Goal: Register for event/course

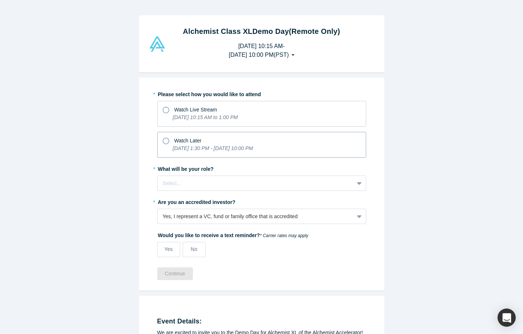
click at [169, 138] on div "Watch Later" at bounding box center [262, 140] width 198 height 10
click at [0, 0] on input "Watch Later [DATE] 1:30 PM - [DATE] 10:00 PM" at bounding box center [0, 0] width 0 height 0
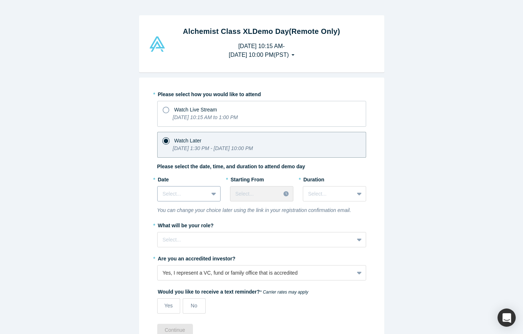
click at [211, 195] on icon at bounding box center [213, 193] width 5 height 7
click at [211, 194] on icon at bounding box center [213, 193] width 5 height 7
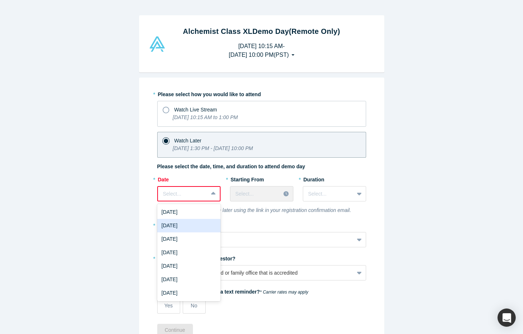
click at [194, 224] on div "[DATE]" at bounding box center [188, 225] width 63 height 13
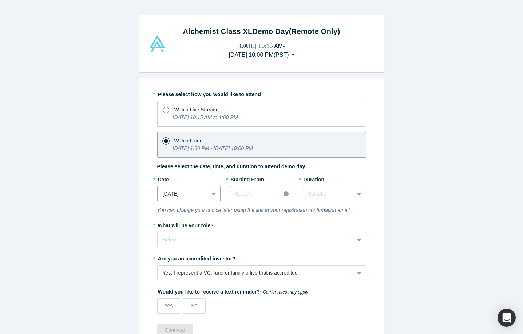
click at [258, 196] on div at bounding box center [255, 193] width 40 height 9
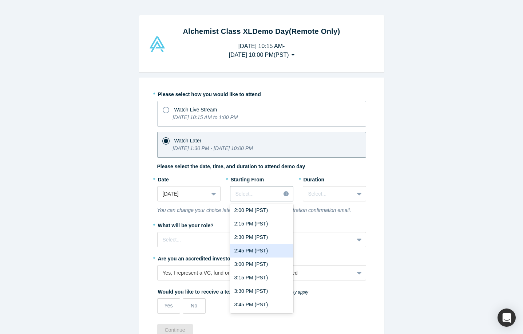
scroll to position [730, 0]
click at [255, 249] on div "2:00 PM (PST)" at bounding box center [261, 248] width 63 height 13
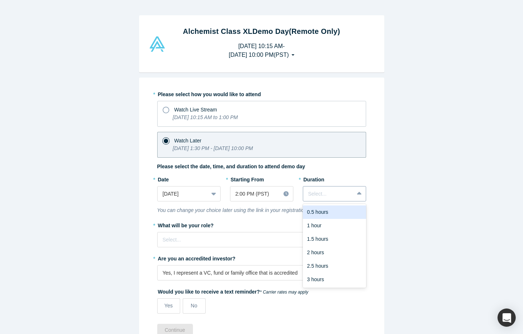
click at [331, 196] on div at bounding box center [328, 193] width 40 height 9
click at [327, 281] on div "3 hours" at bounding box center [334, 279] width 63 height 13
click at [215, 240] on div at bounding box center [256, 239] width 186 height 9
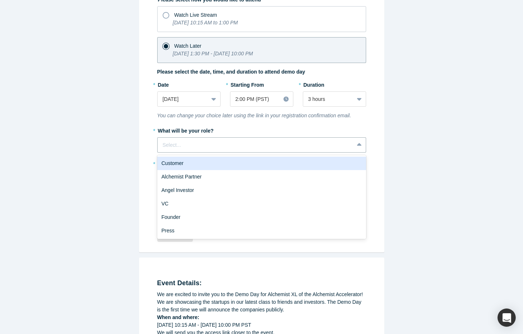
scroll to position [98, 0]
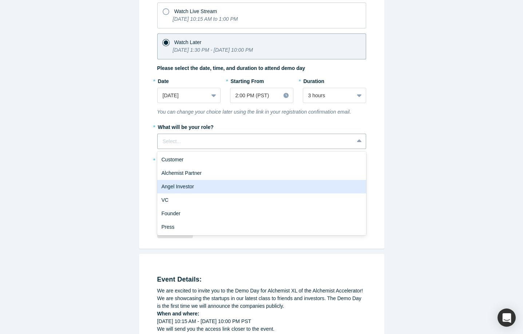
click at [230, 186] on div "Angel Investor" at bounding box center [261, 186] width 209 height 13
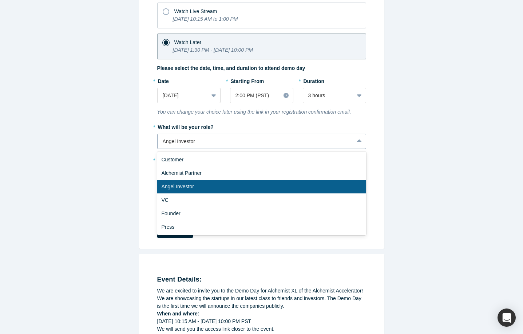
click at [215, 141] on div at bounding box center [256, 141] width 186 height 9
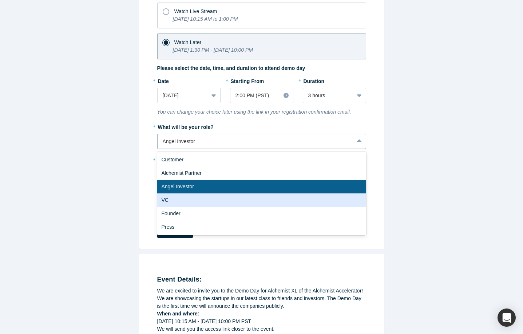
click at [199, 199] on div "VC" at bounding box center [261, 199] width 209 height 13
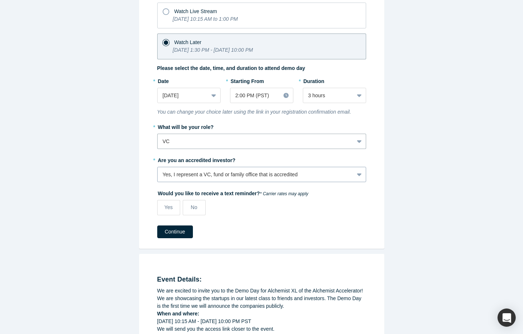
click at [225, 174] on div "Yes, I represent a VC, fund or family office that is accredited" at bounding box center [256, 175] width 186 height 8
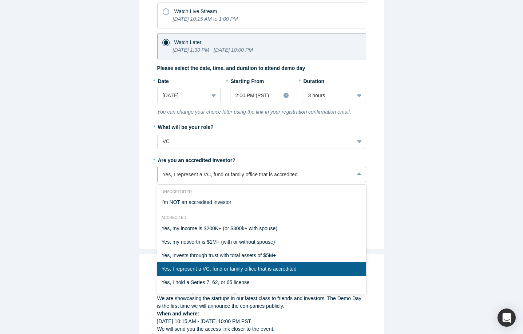
click at [249, 271] on div "Yes, I represent a VC, fund or family office that is accredited" at bounding box center [261, 268] width 209 height 13
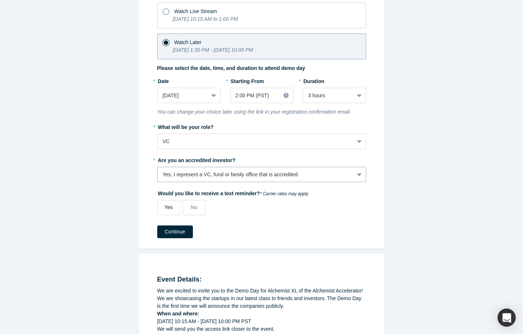
click at [168, 206] on span "Yes" at bounding box center [168, 207] width 8 height 6
click at [0, 0] on input "Yes" at bounding box center [0, 0] width 0 height 0
select select "US"
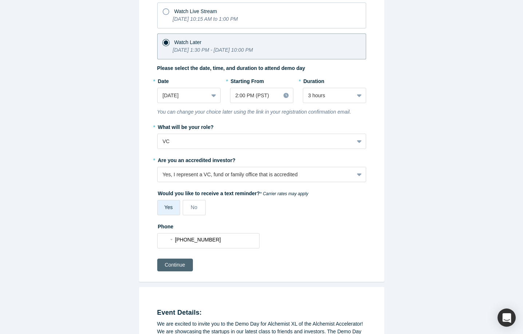
scroll to position [99, 0]
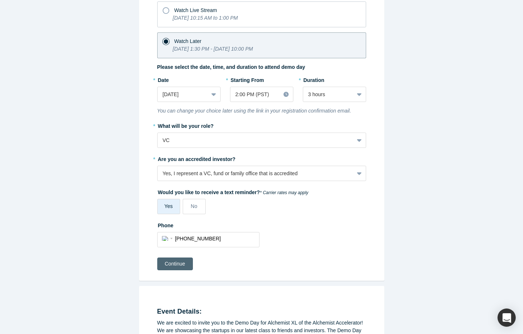
click at [177, 262] on button "Continue" at bounding box center [175, 263] width 36 height 13
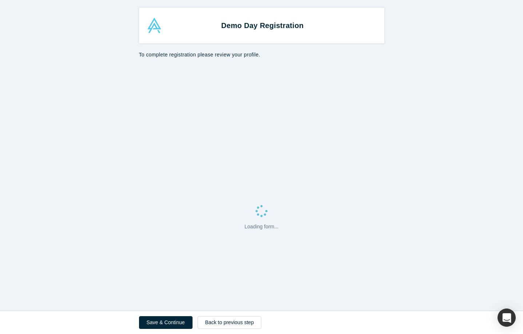
select select "US"
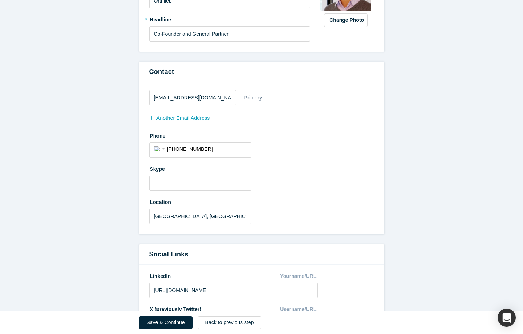
scroll to position [160, 0]
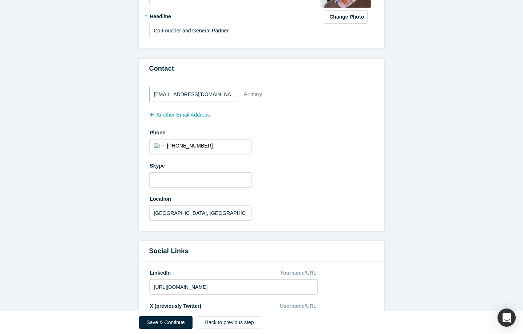
drag, startPoint x: 165, startPoint y: 94, endPoint x: 220, endPoint y: 94, distance: 55.3
click at [220, 94] on input "[EMAIL_ADDRESS][DOMAIN_NAME]" at bounding box center [192, 94] width 87 height 15
type input "[EMAIL_ADDRESS][DOMAIN_NAME]"
click at [279, 160] on label "Skype" at bounding box center [261, 164] width 225 height 10
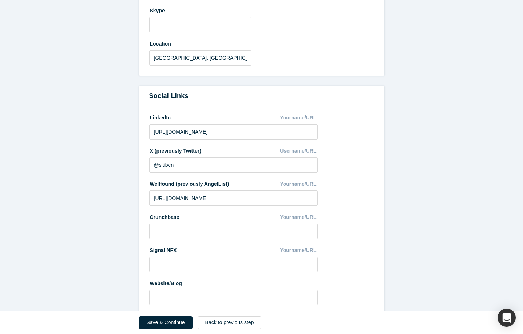
scroll to position [330, 0]
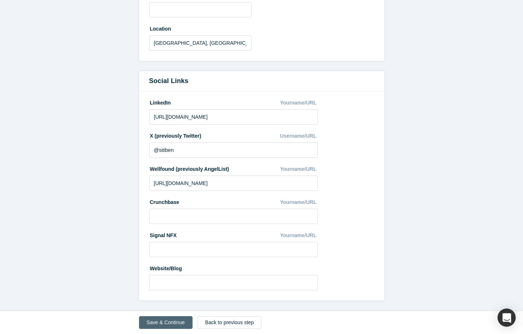
click at [172, 323] on button "Save & Continue" at bounding box center [165, 322] width 53 height 13
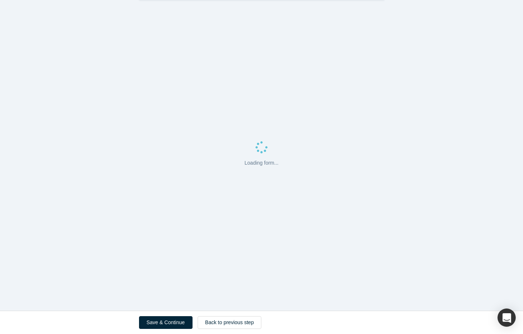
scroll to position [0, 0]
